Goal: Communication & Community: Answer question/provide support

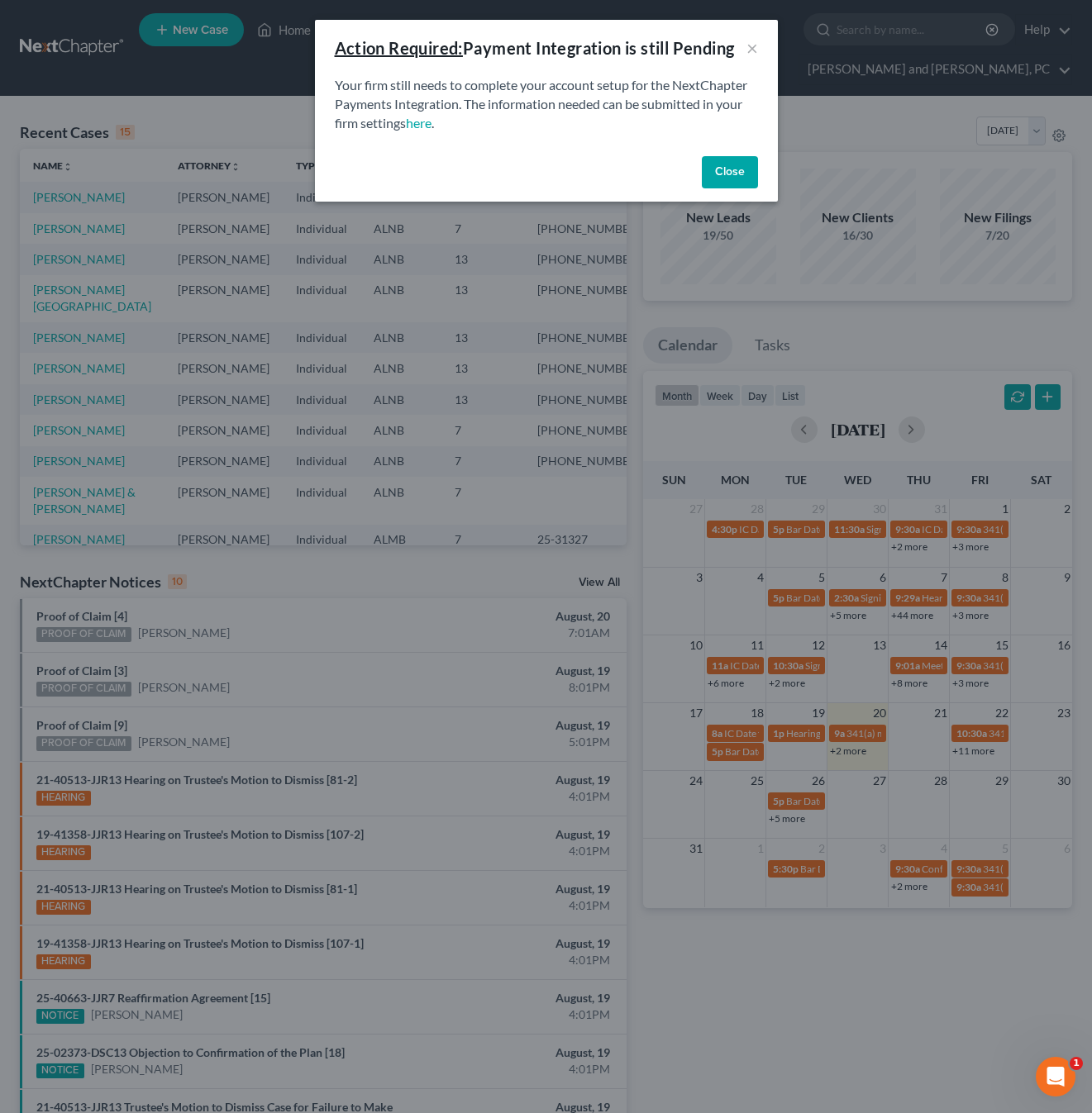
click at [732, 167] on button "Close" at bounding box center [729, 173] width 56 height 33
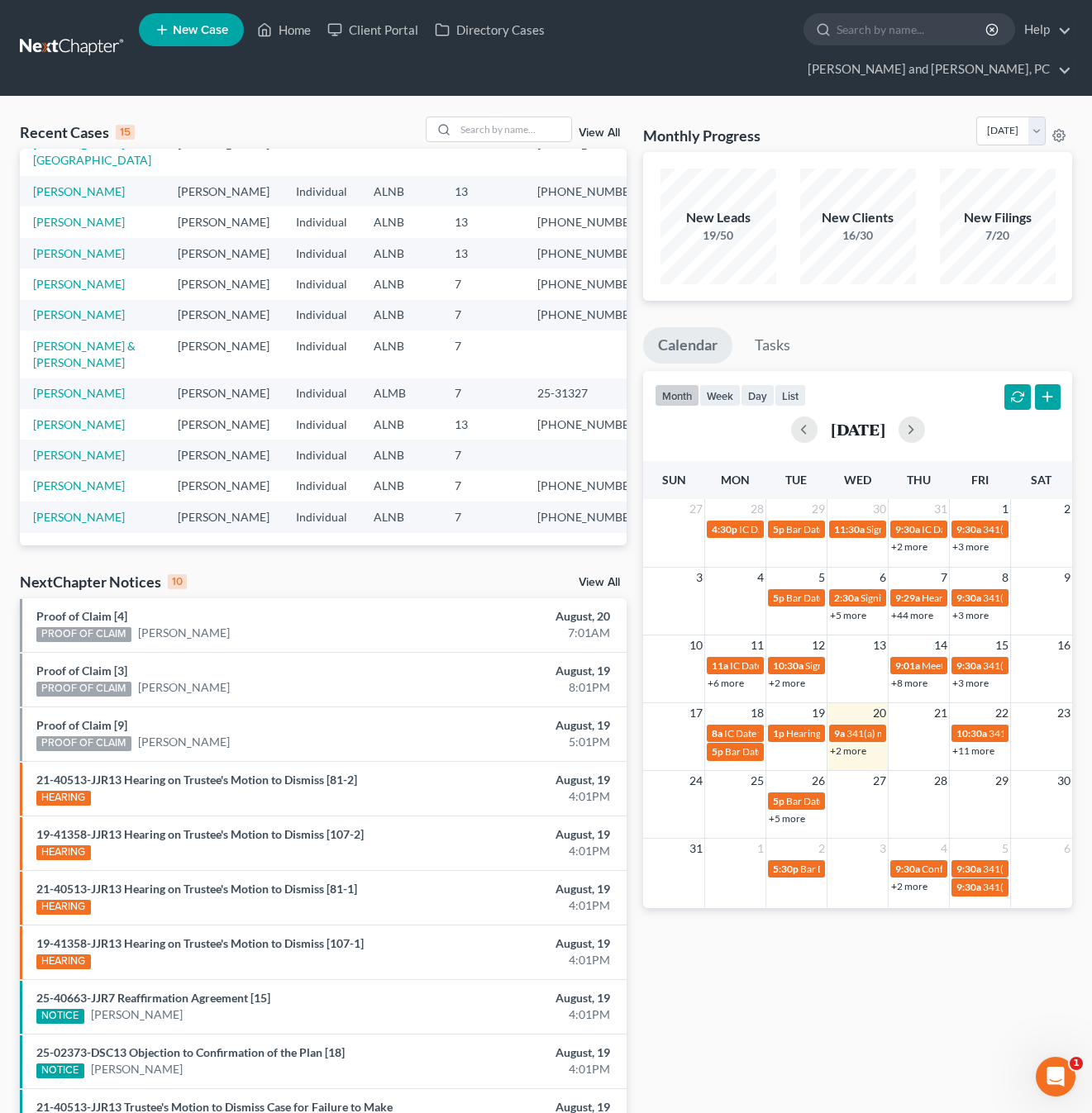
scroll to position [361, 0]
click at [68, 409] on td "[PERSON_NAME]" at bounding box center [92, 424] width 144 height 31
click at [68, 417] on link "[PERSON_NAME]" at bounding box center [79, 424] width 92 height 14
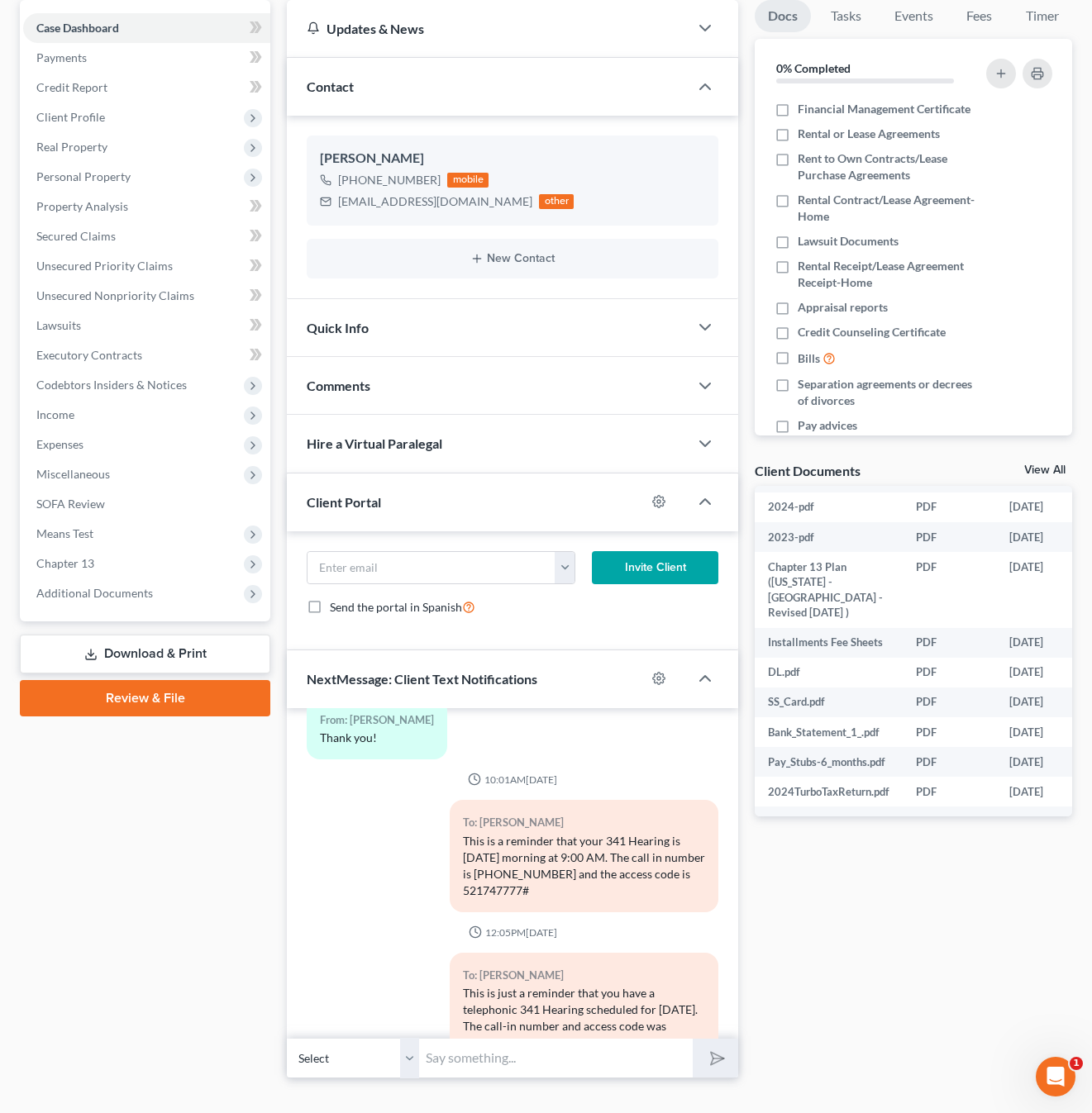
scroll to position [184, 0]
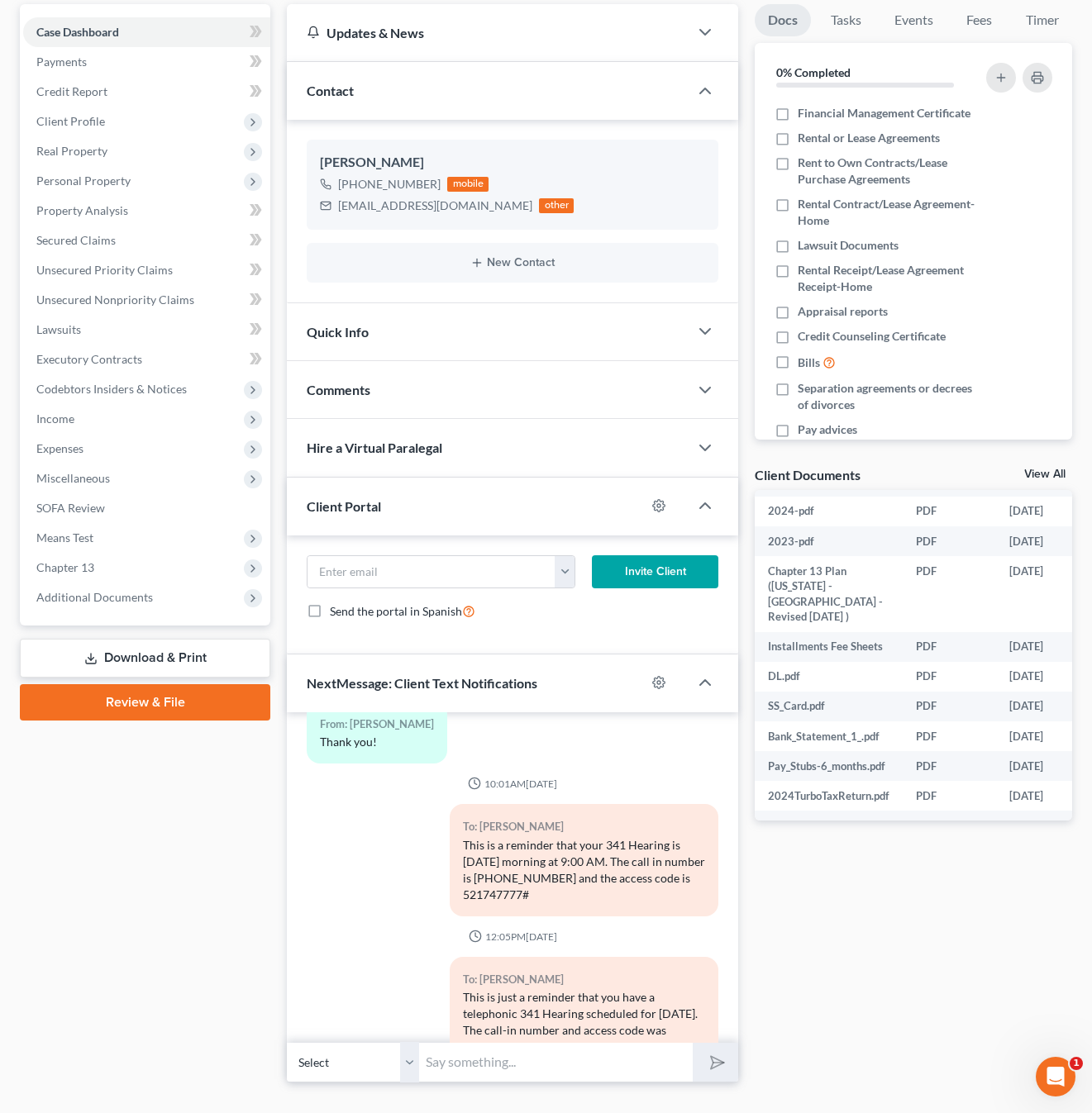
click at [568, 1042] on input "text" at bounding box center [556, 1062] width 274 height 41
type input "You did great! Just get a copy of your Dec page from insurance company and send…"
click at [713, 1050] on icon "submit" at bounding box center [714, 1061] width 23 height 23
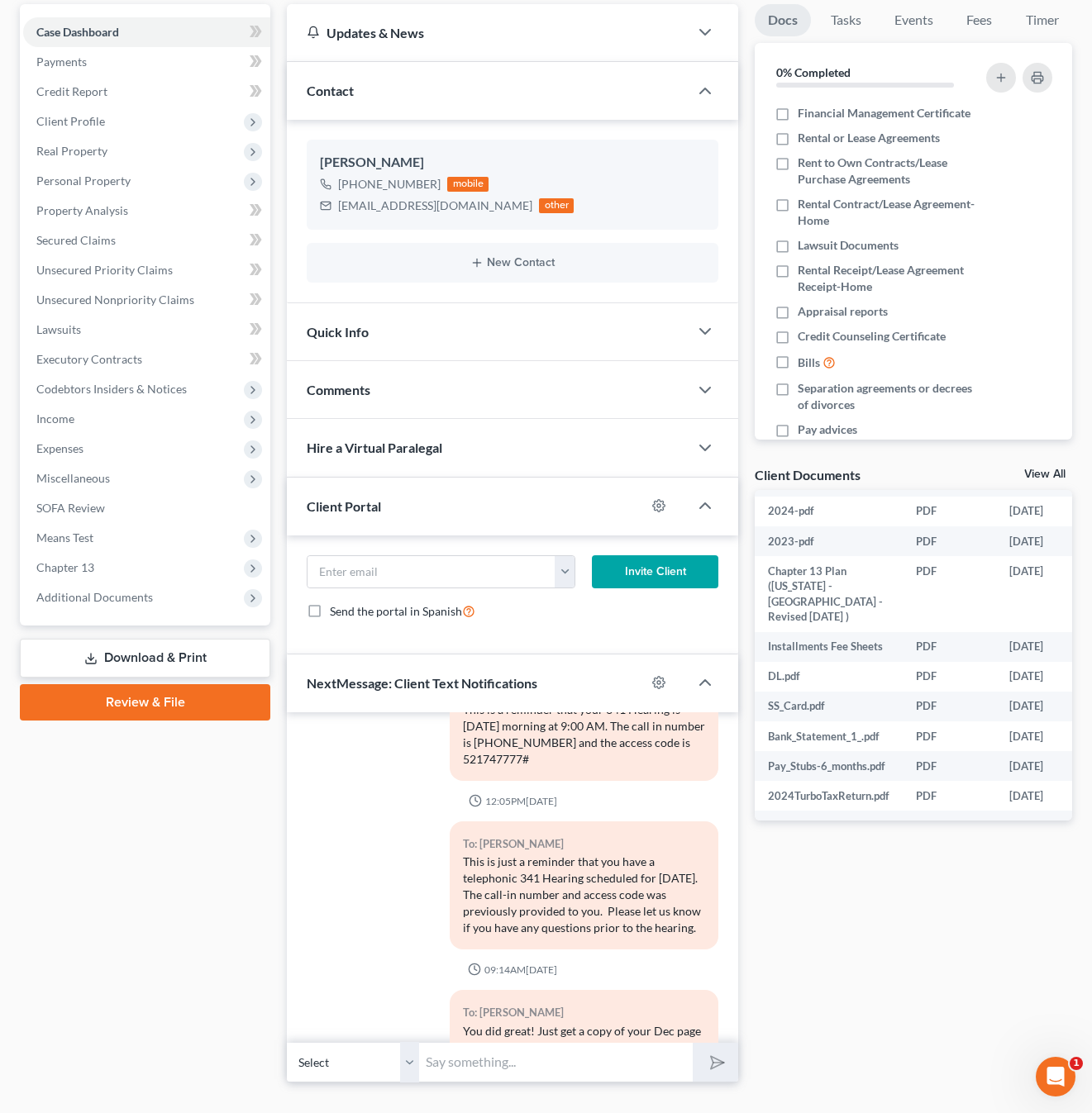
scroll to position [7683, 0]
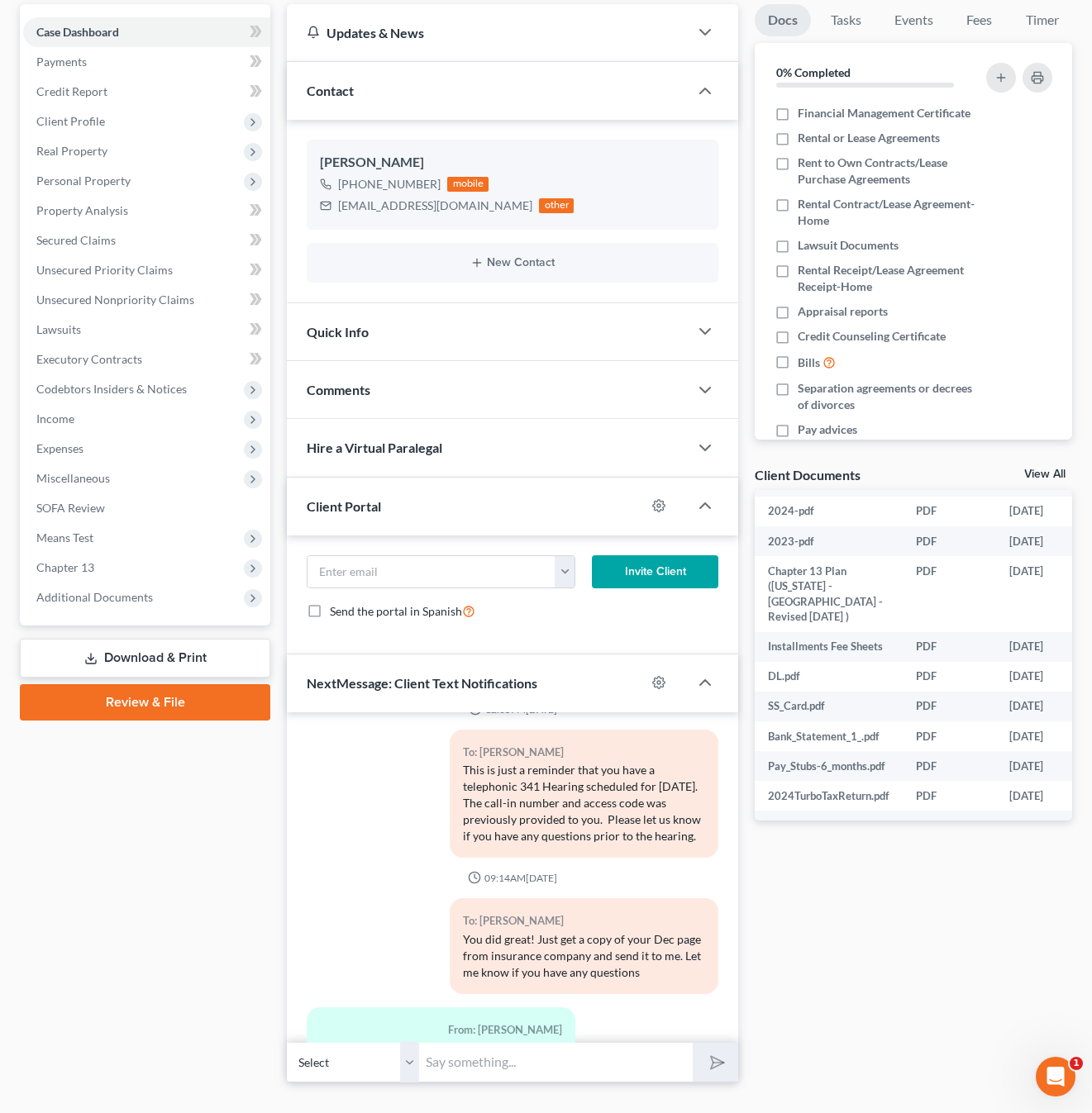
click at [499, 1046] on input "text" at bounding box center [556, 1062] width 274 height 41
type input "no, ill check on it and let you know if I need anything. Thanks"
click at [714, 1043] on button "submit" at bounding box center [714, 1062] width 45 height 39
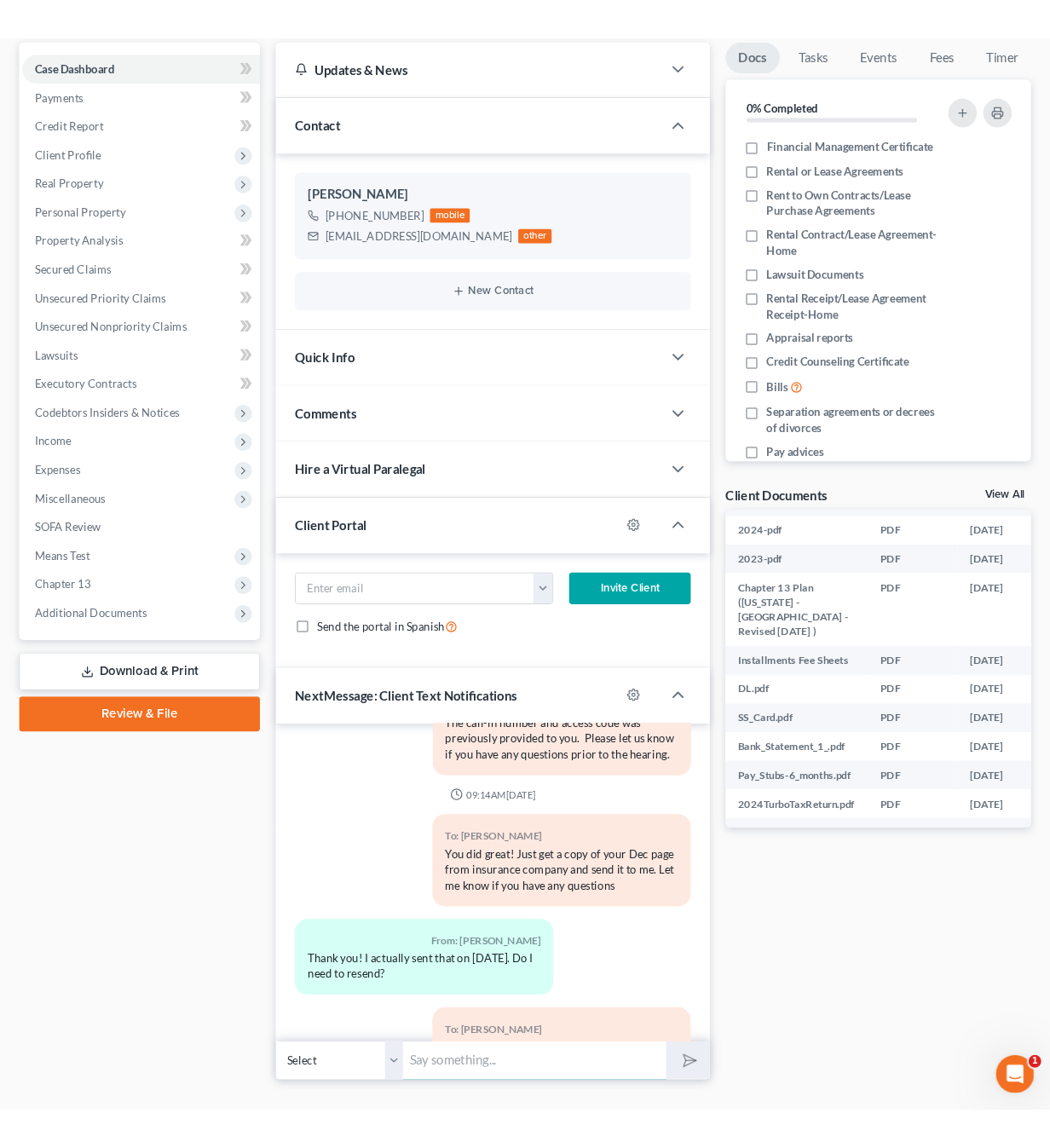
scroll to position [8097, 0]
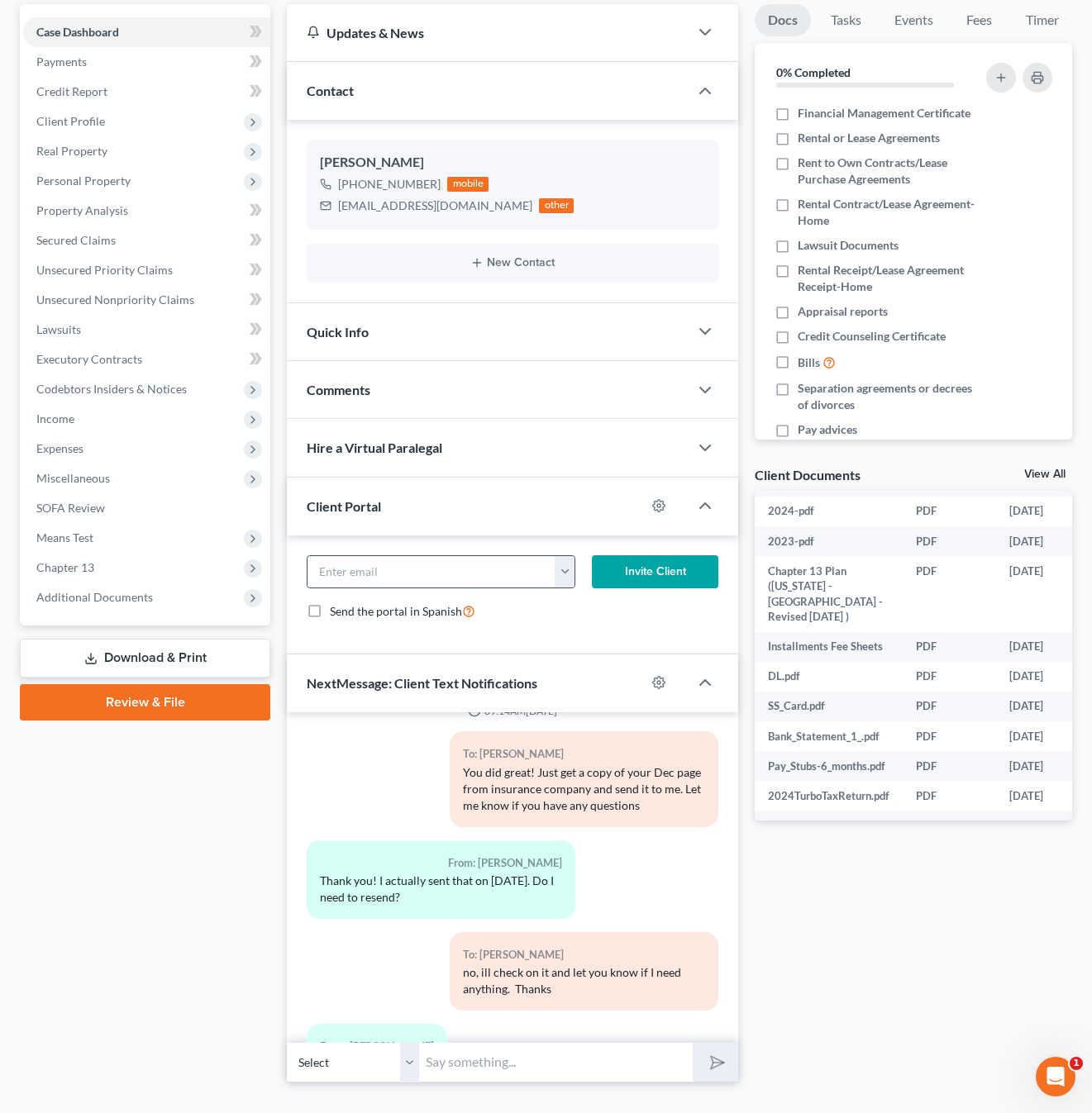
click at [567, 556] on button "button" at bounding box center [564, 572] width 19 height 31
click at [875, 991] on div "Docs Tasks Events Fees Timer 0% Completed Nothing here yet! Financial Managemen…" at bounding box center [912, 542] width 334 height 1078
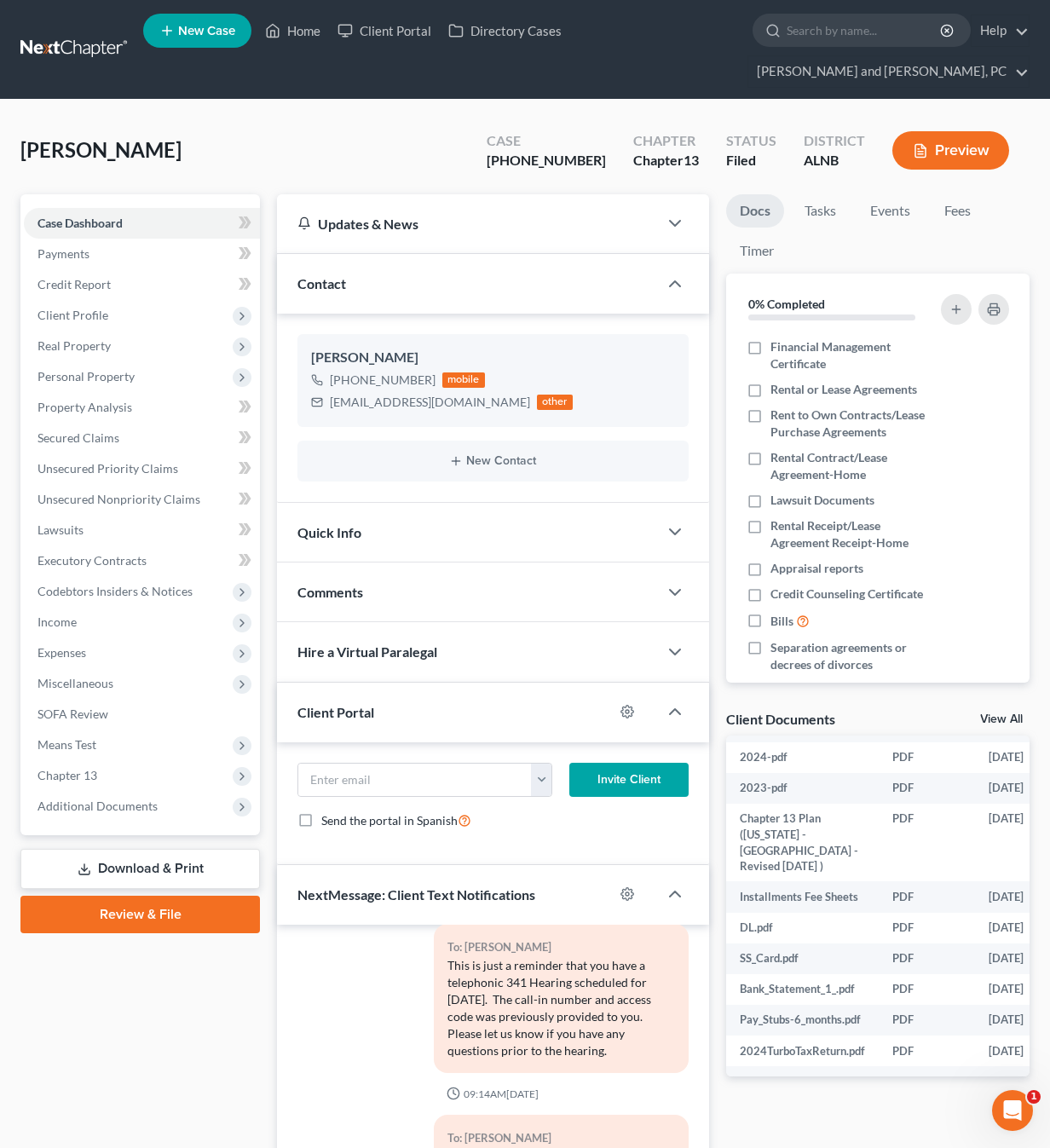
scroll to position [0, 0]
